Goal: Task Accomplishment & Management: Complete application form

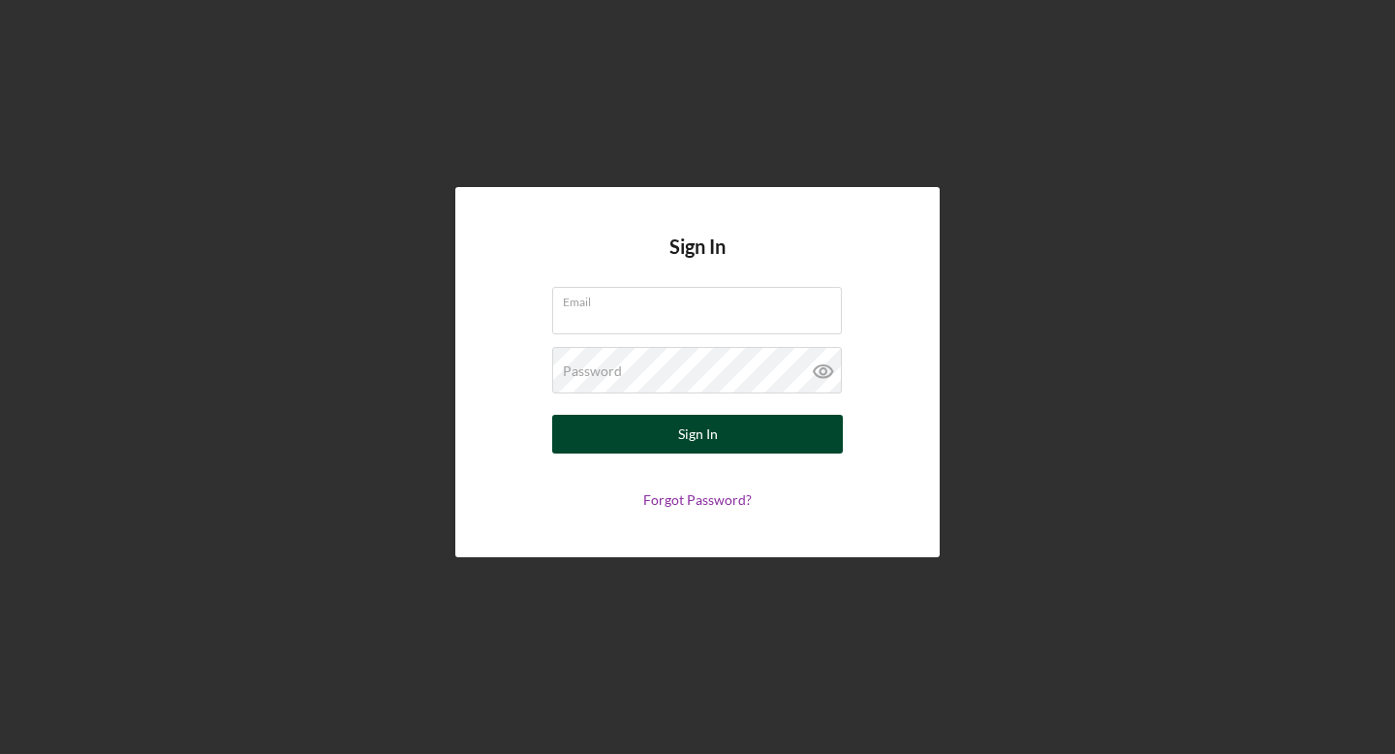
type input "[EMAIL_ADDRESS][DOMAIN_NAME]"
click at [694, 436] on div "Sign In" at bounding box center [698, 434] width 40 height 39
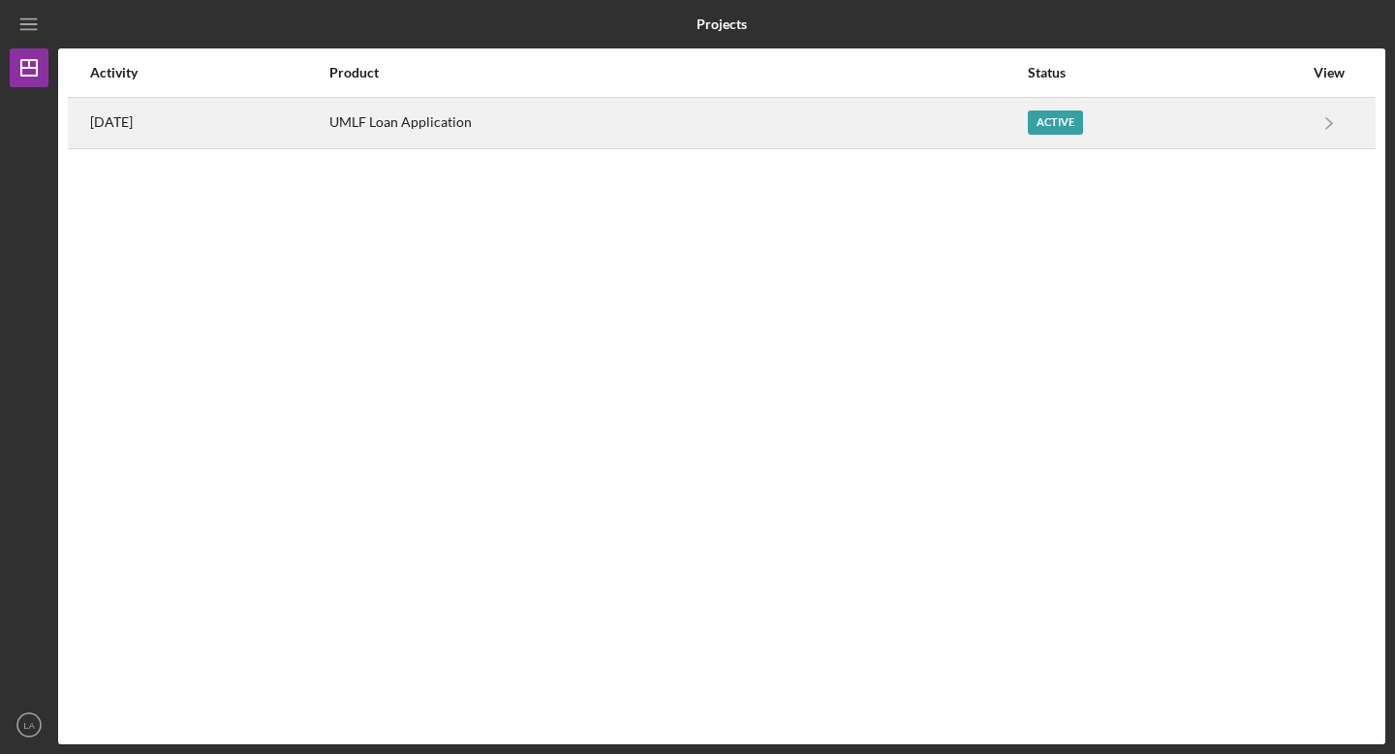
click at [1151, 125] on div "Active" at bounding box center [1165, 123] width 275 height 48
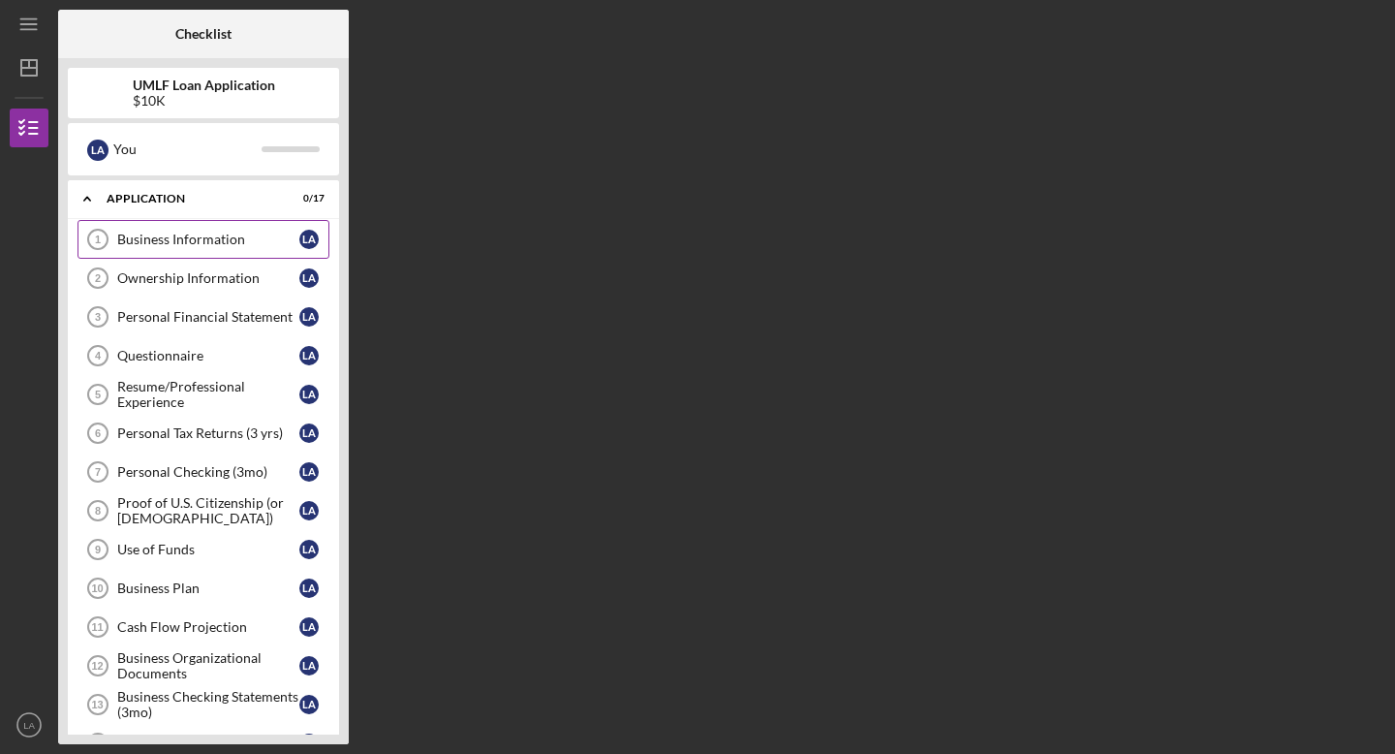
click at [147, 243] on div "Business Information" at bounding box center [208, 240] width 182 height 16
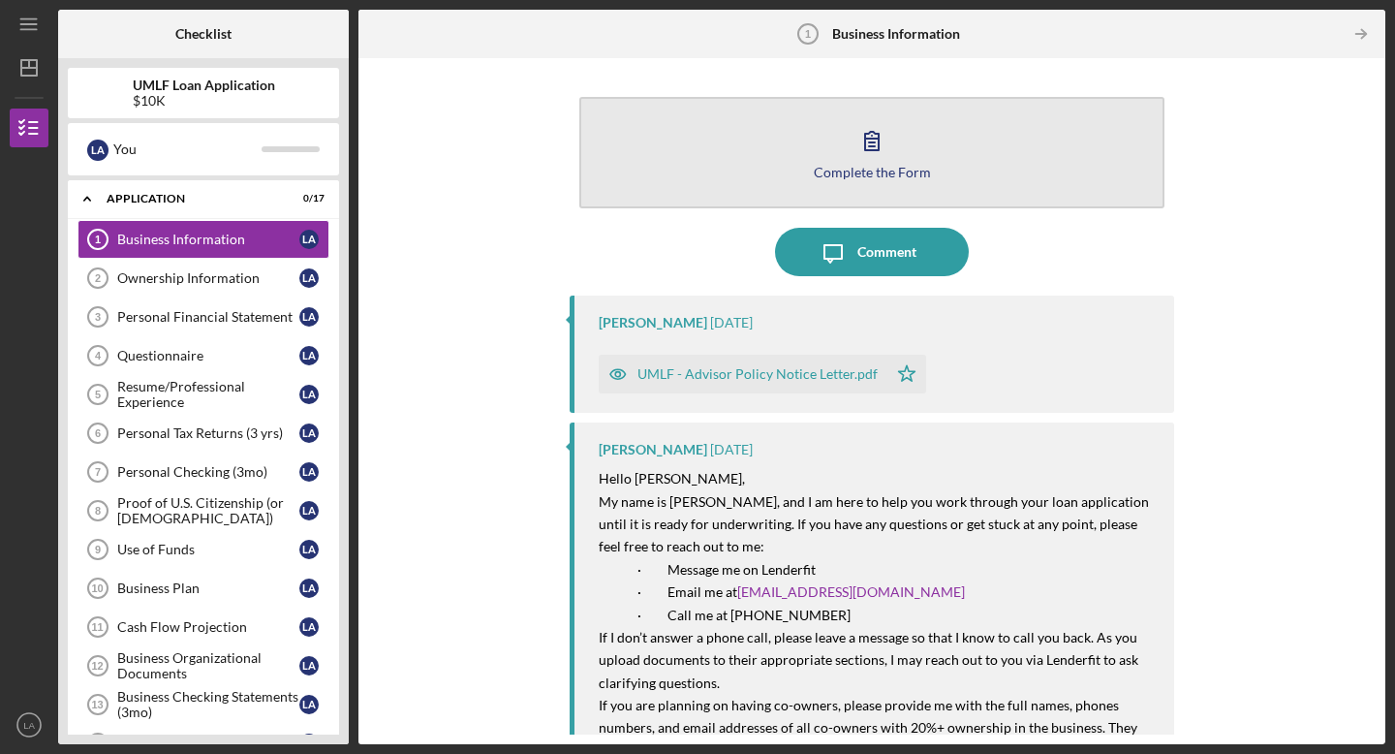
click at [884, 163] on button "Complete the Form Form" at bounding box center [871, 152] width 585 height 111
